Goal: Transaction & Acquisition: Purchase product/service

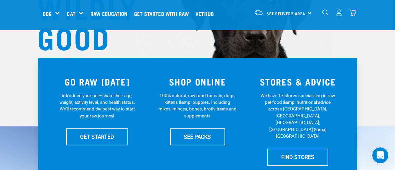
click at [326, 12] on img "dropdown navigation" at bounding box center [325, 12] width 6 height 6
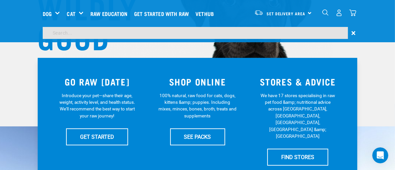
click at [59, 36] on input "search" at bounding box center [195, 33] width 305 height 12
type input "goat"
click at [95, 33] on input "goat" at bounding box center [195, 33] width 305 height 12
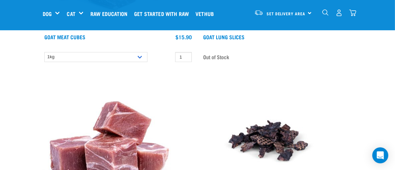
scroll to position [901, 0]
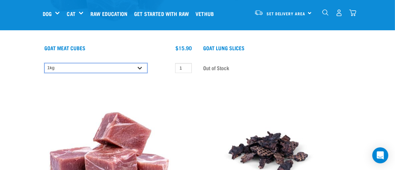
click at [141, 66] on select "1kg" at bounding box center [95, 68] width 103 height 10
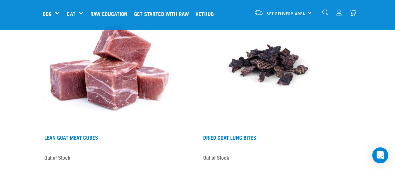
scroll to position [1001, 0]
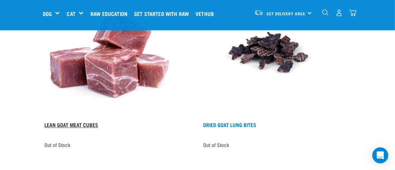
click at [91, 126] on link "Lean Goat Meat Cubes" at bounding box center [71, 124] width 54 height 3
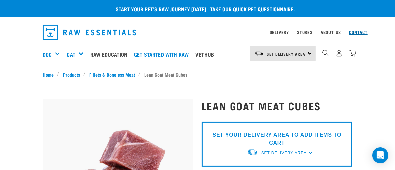
click at [356, 33] on link "Contact" at bounding box center [358, 32] width 19 height 2
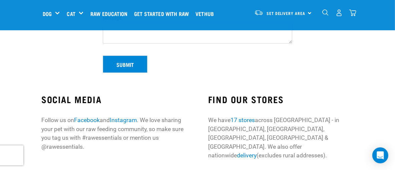
scroll to position [162, 0]
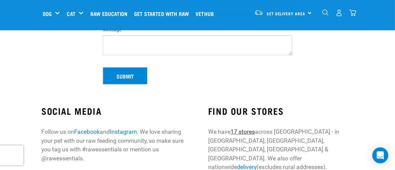
click at [247, 133] on link "17 stores" at bounding box center [242, 132] width 24 height 7
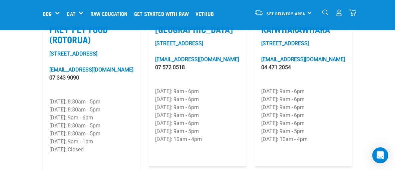
scroll to position [867, 0]
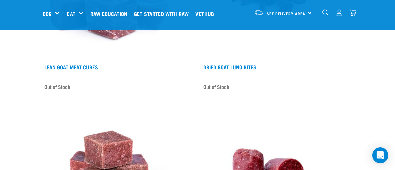
scroll to position [1051, 0]
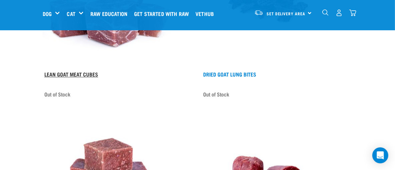
click at [78, 73] on link "Lean Goat Meat Cubes" at bounding box center [71, 74] width 54 height 3
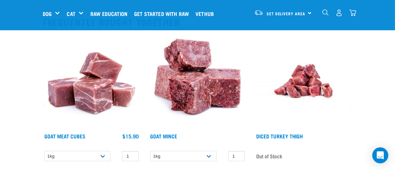
scroll to position [400, 0]
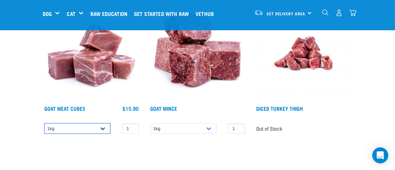
click at [101, 127] on select "1kg" at bounding box center [77, 129] width 66 height 10
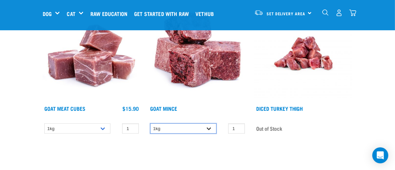
click at [210, 127] on select "1kg" at bounding box center [183, 129] width 66 height 10
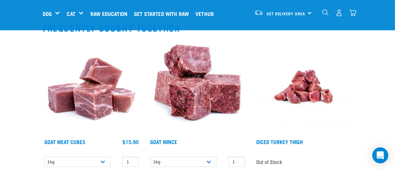
click at [198, 98] on img at bounding box center [197, 87] width 98 height 98
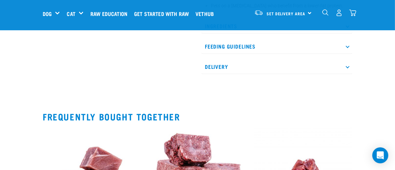
scroll to position [217, 0]
